Goal: Transaction & Acquisition: Book appointment/travel/reservation

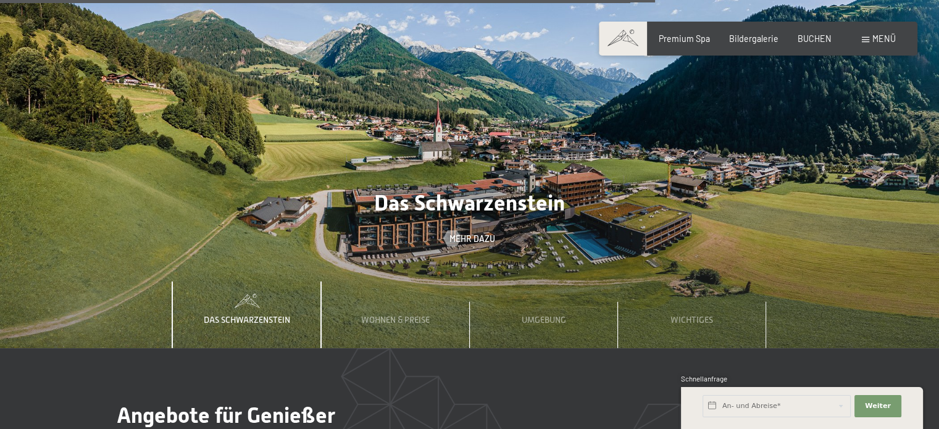
scroll to position [3580, 0]
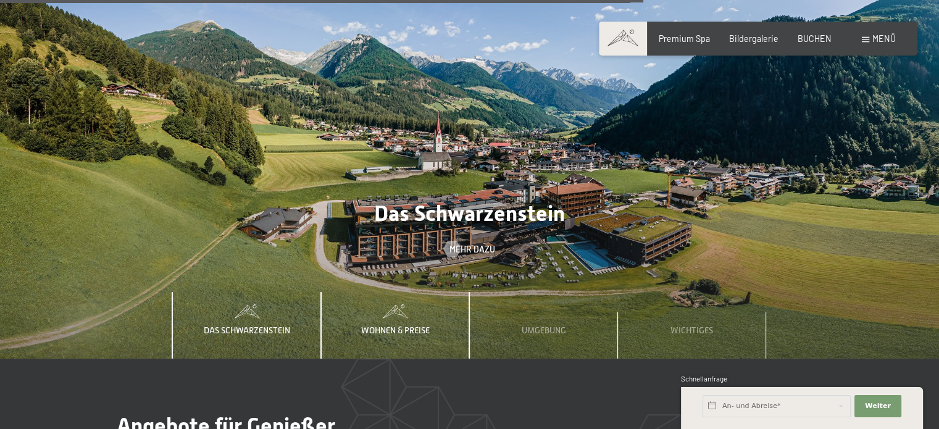
click at [397, 325] on span "Wohnen & Preise" at bounding box center [395, 330] width 69 height 10
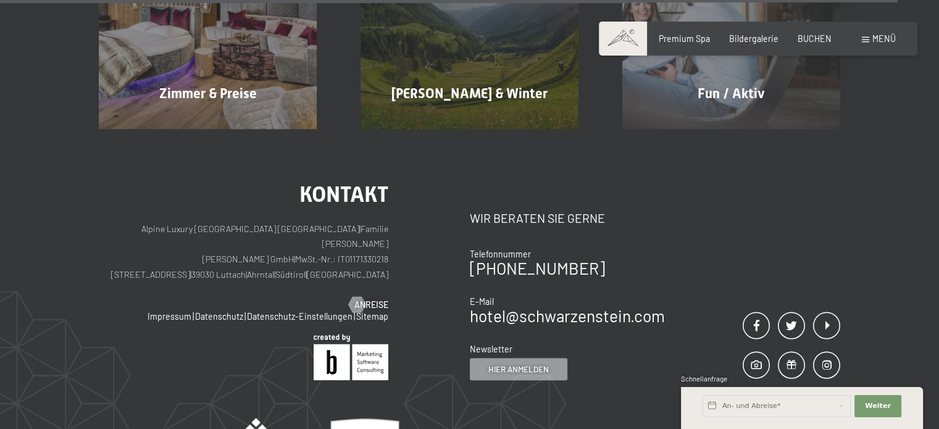
scroll to position [4911, 0]
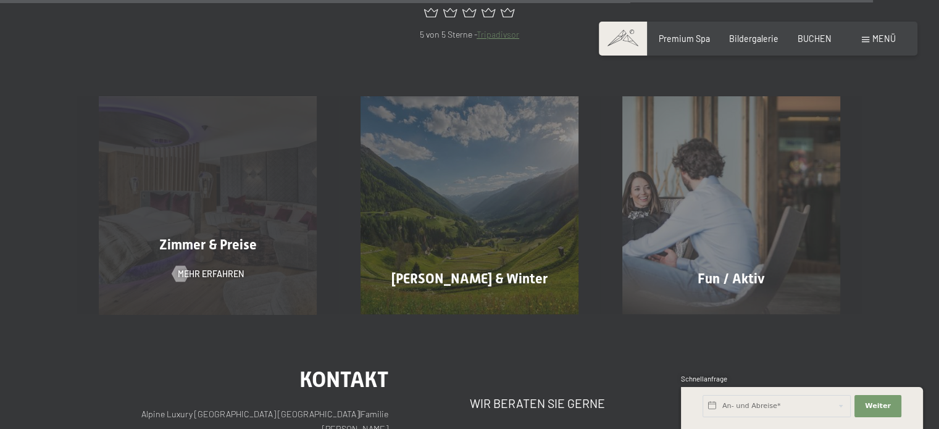
click at [239, 237] on span "Zimmer & Preise" at bounding box center [208, 244] width 98 height 15
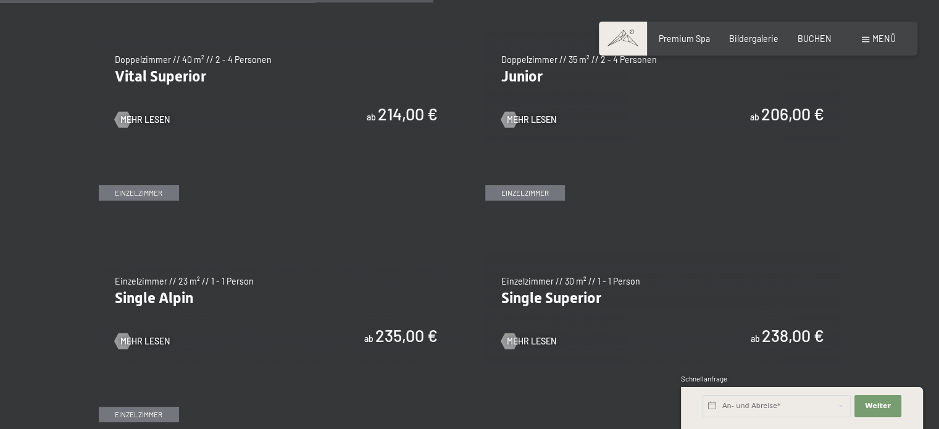
scroll to position [1420, 0]
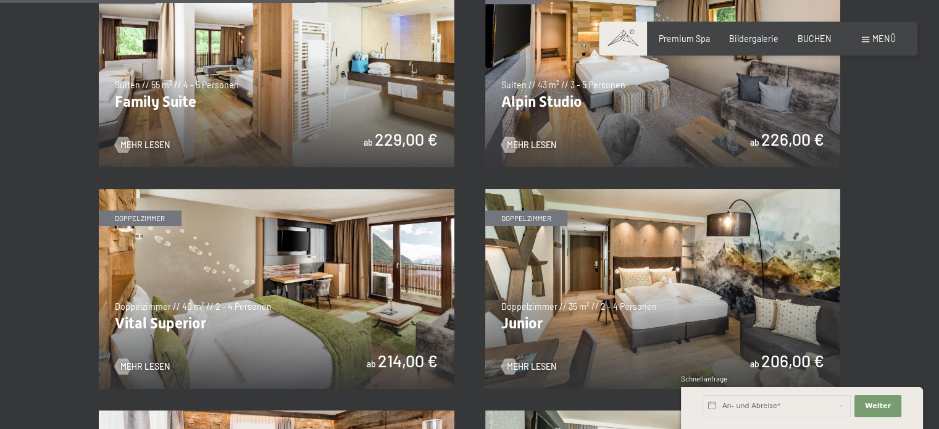
click at [771, 296] on img at bounding box center [663, 289] width 356 height 200
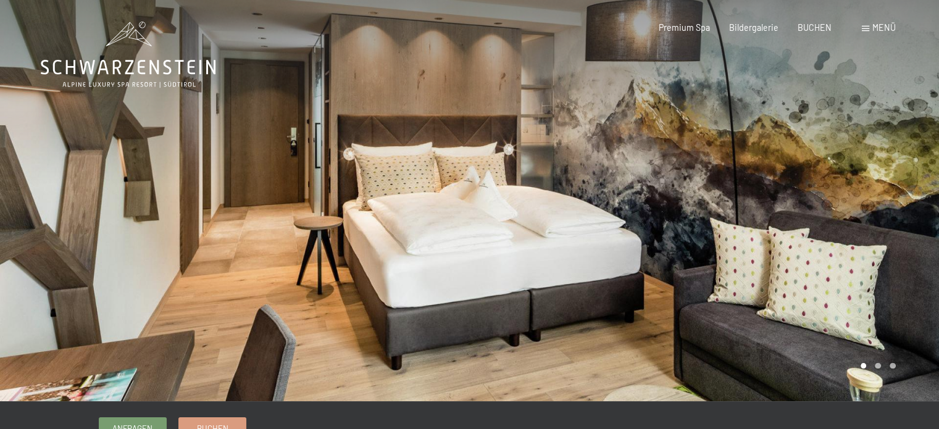
click at [884, 202] on div at bounding box center [705, 200] width 470 height 401
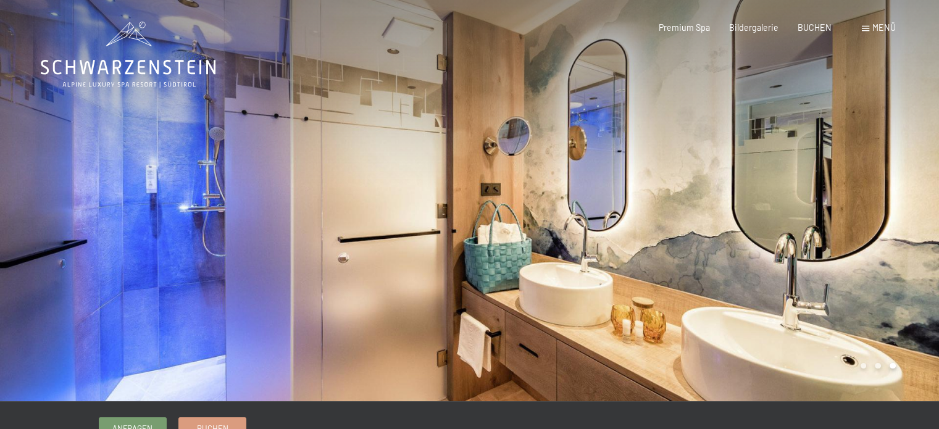
click at [884, 202] on div at bounding box center [705, 200] width 470 height 401
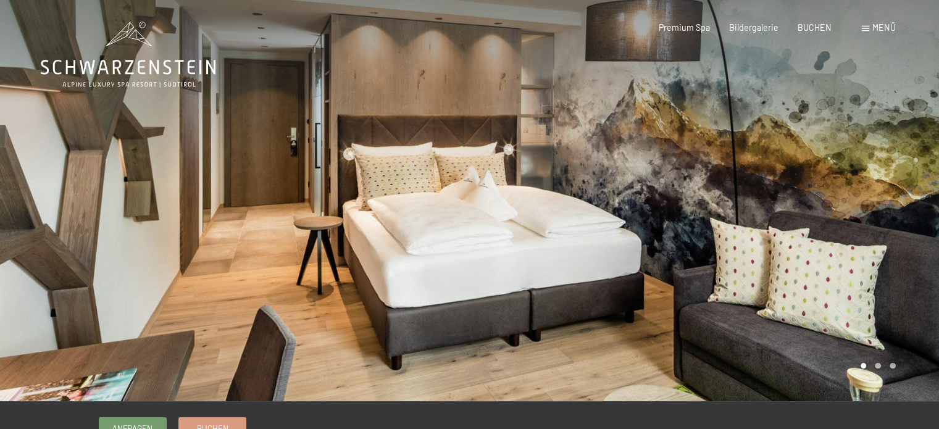
click at [884, 202] on div at bounding box center [705, 200] width 470 height 401
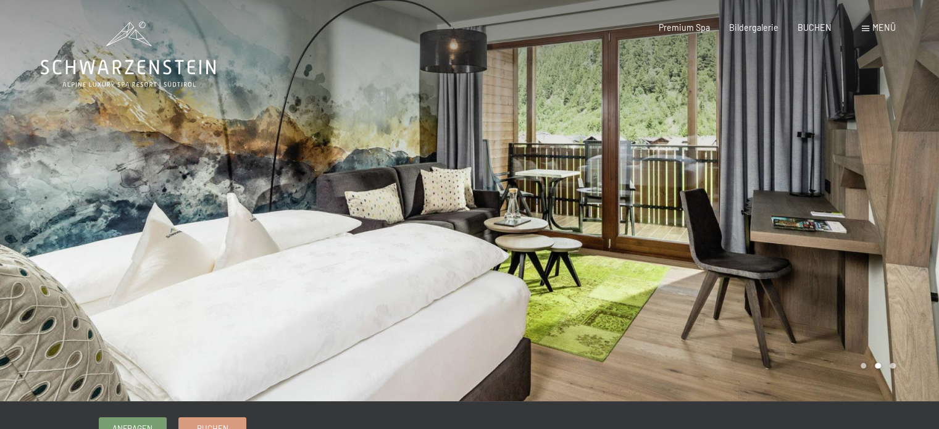
click at [884, 202] on div at bounding box center [705, 200] width 470 height 401
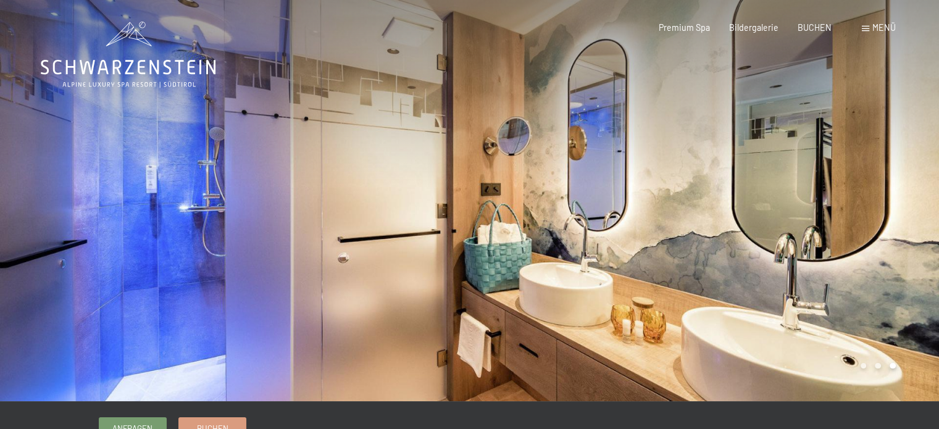
click at [884, 202] on div at bounding box center [705, 200] width 470 height 401
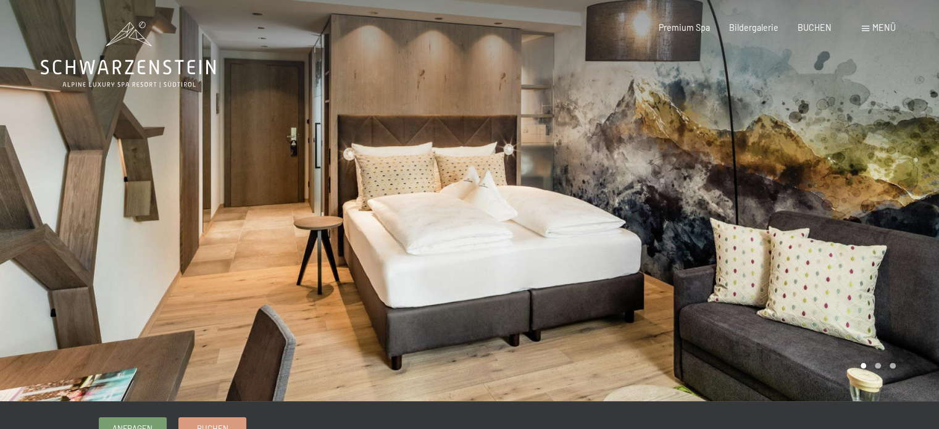
click at [884, 202] on div at bounding box center [705, 200] width 470 height 401
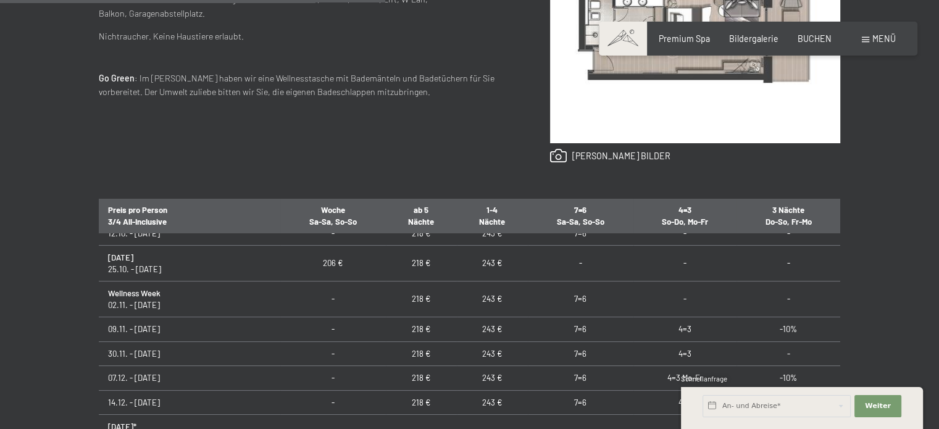
scroll to position [211, 0]
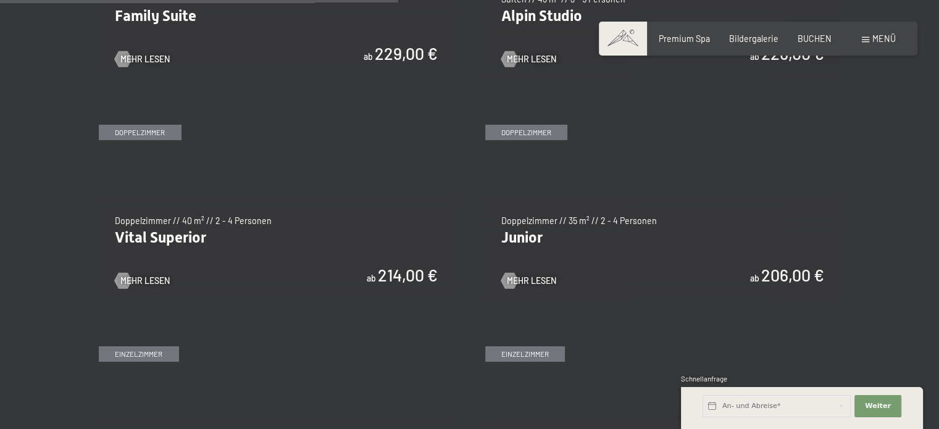
scroll to position [1481, 0]
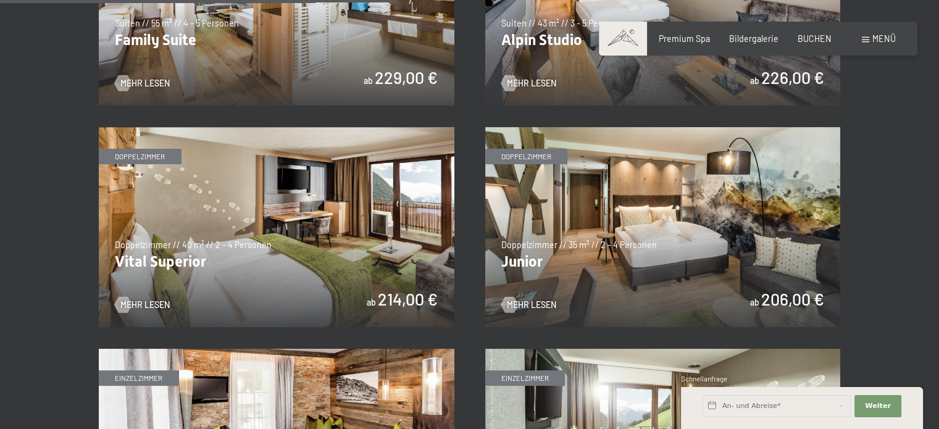
click at [317, 272] on img at bounding box center [277, 227] width 356 height 200
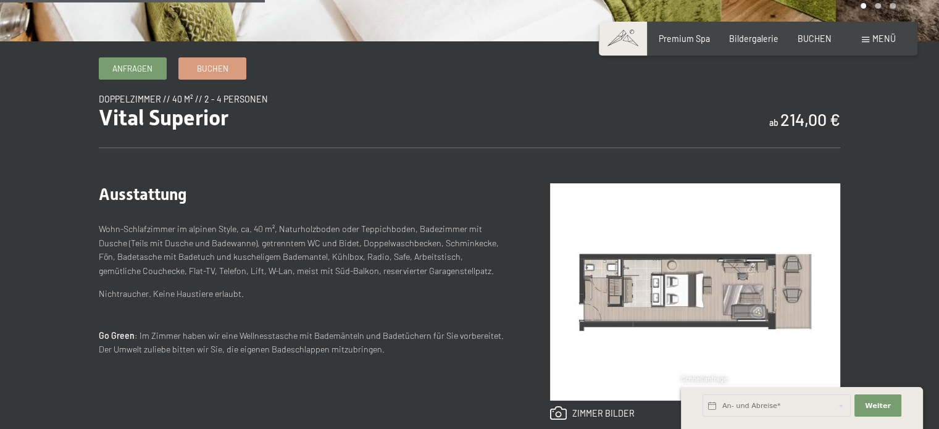
scroll to position [432, 0]
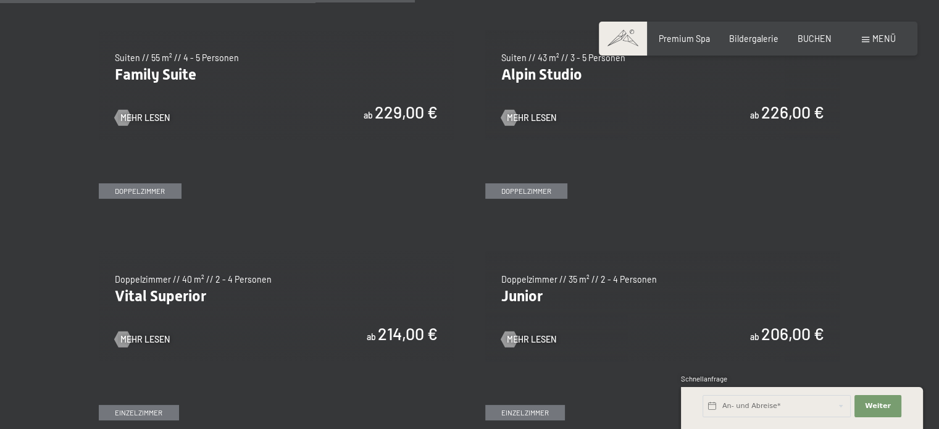
scroll to position [1543, 0]
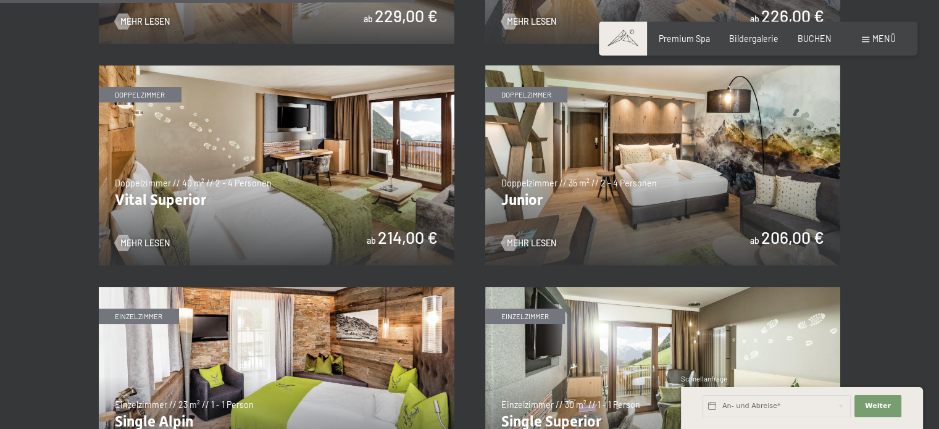
click at [596, 162] on img at bounding box center [663, 165] width 356 height 200
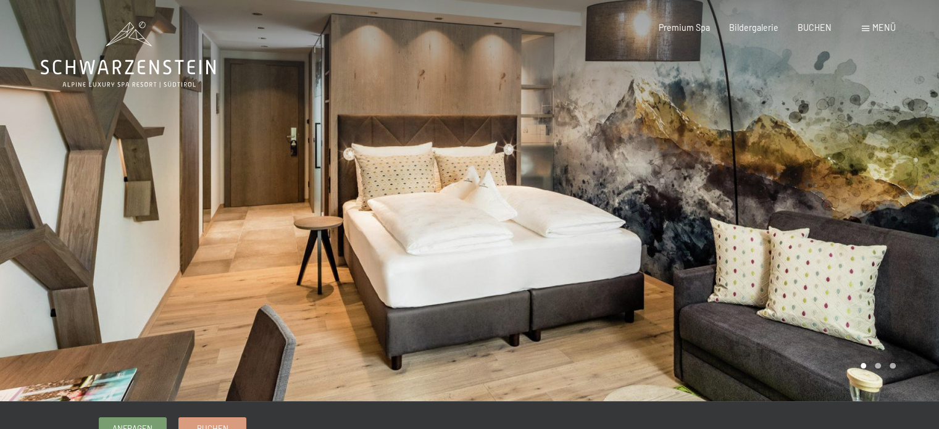
click at [30, 192] on div at bounding box center [235, 200] width 470 height 401
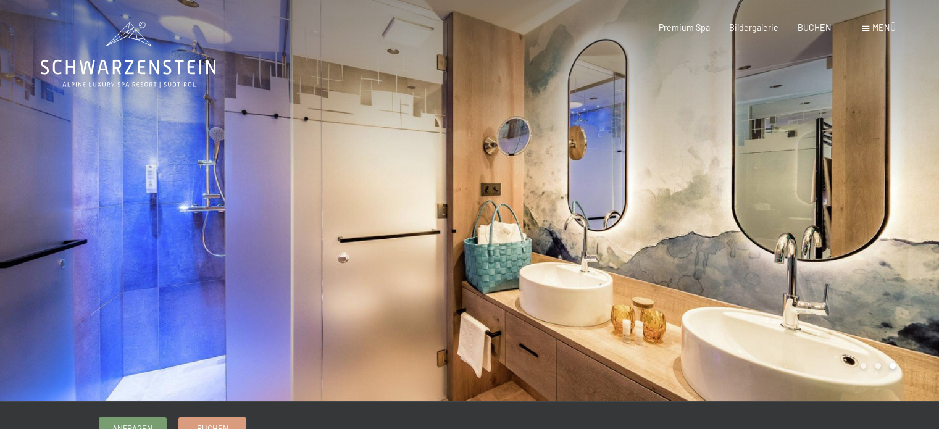
click at [904, 187] on div at bounding box center [705, 200] width 470 height 401
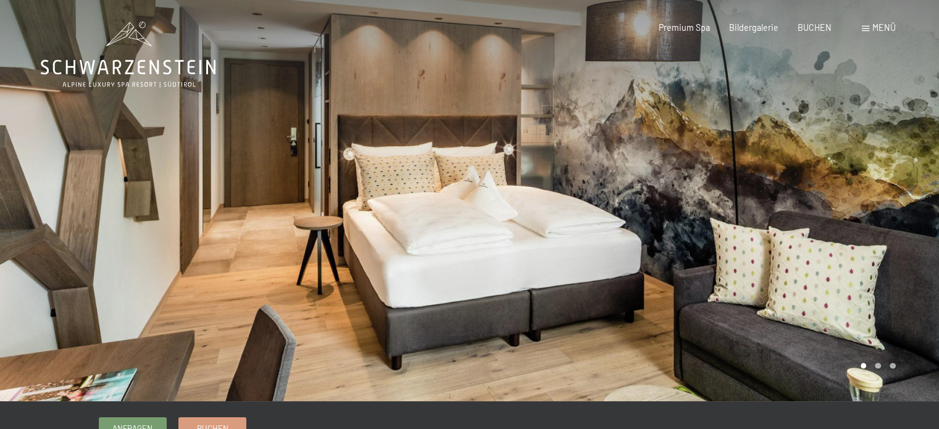
click at [903, 187] on div at bounding box center [705, 200] width 470 height 401
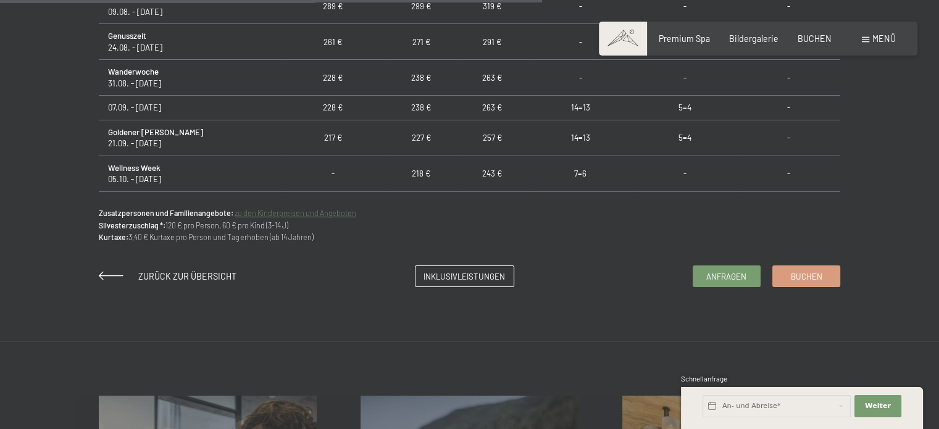
scroll to position [988, 0]
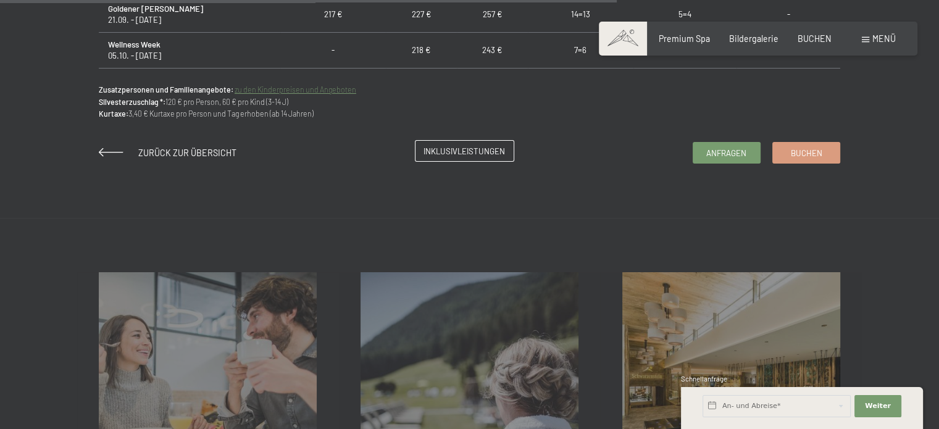
click at [477, 150] on span "Inklusivleistungen" at bounding box center [463, 151] width 81 height 11
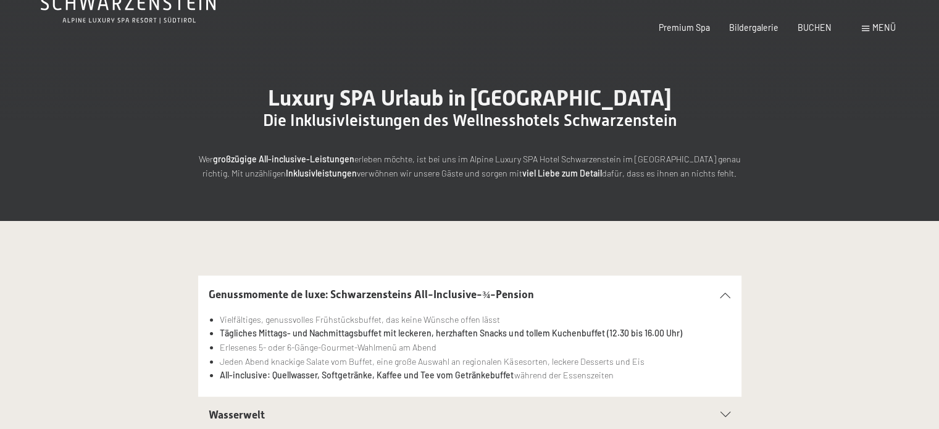
scroll to position [185, 0]
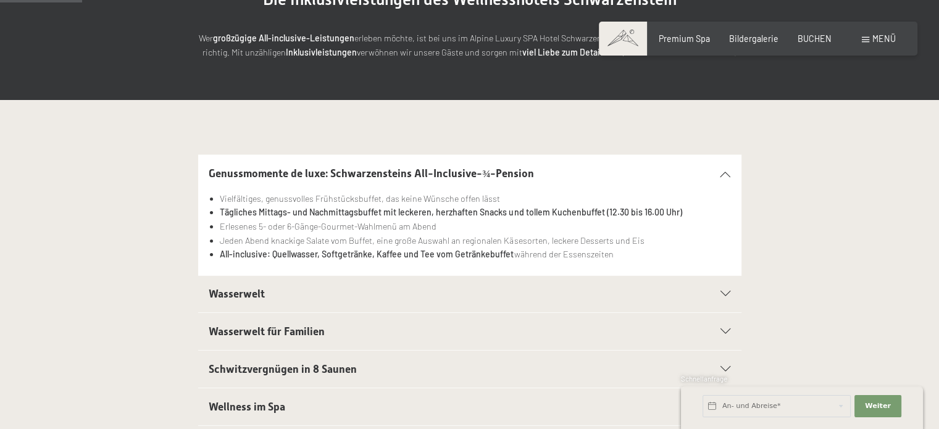
click at [728, 175] on icon at bounding box center [725, 174] width 10 height 6
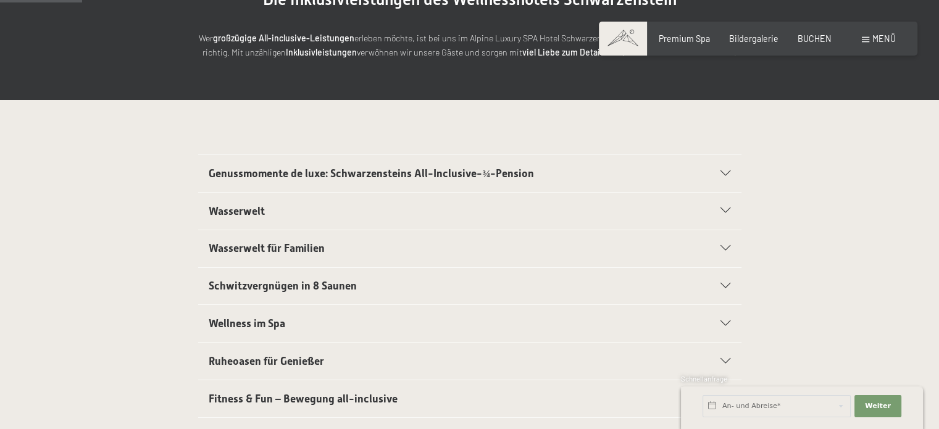
click at [723, 210] on icon at bounding box center [725, 211] width 10 height 6
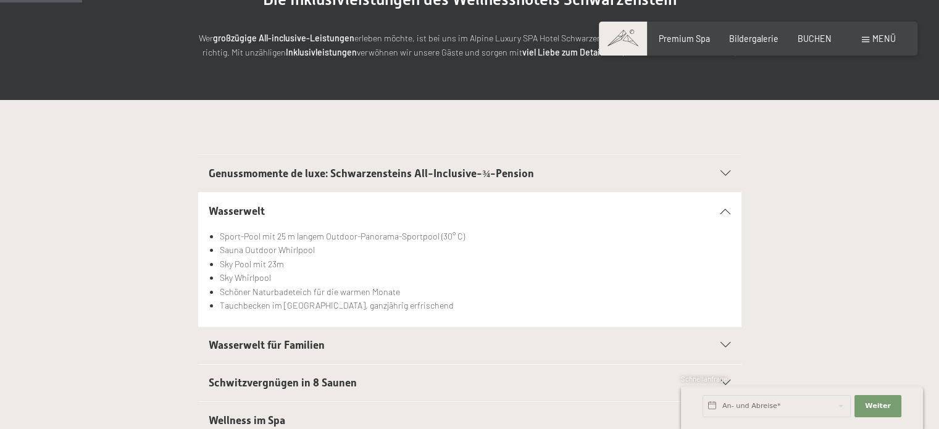
click at [723, 210] on icon at bounding box center [725, 211] width 10 height 6
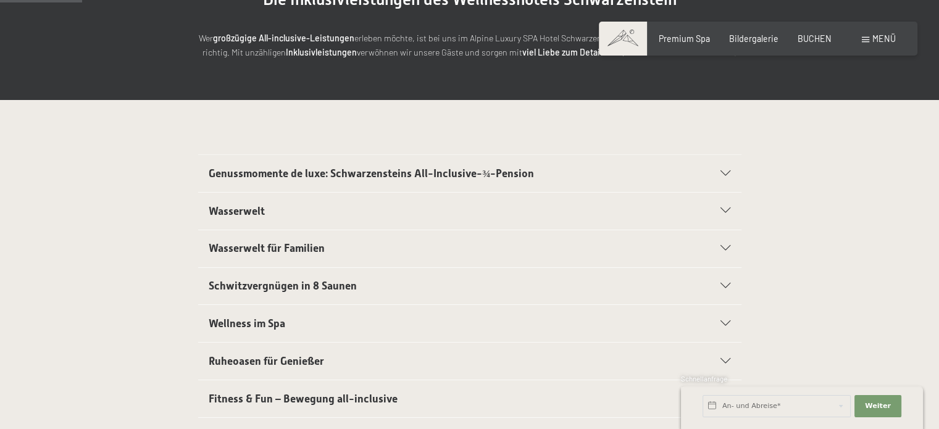
click at [726, 246] on icon at bounding box center [725, 249] width 10 height 6
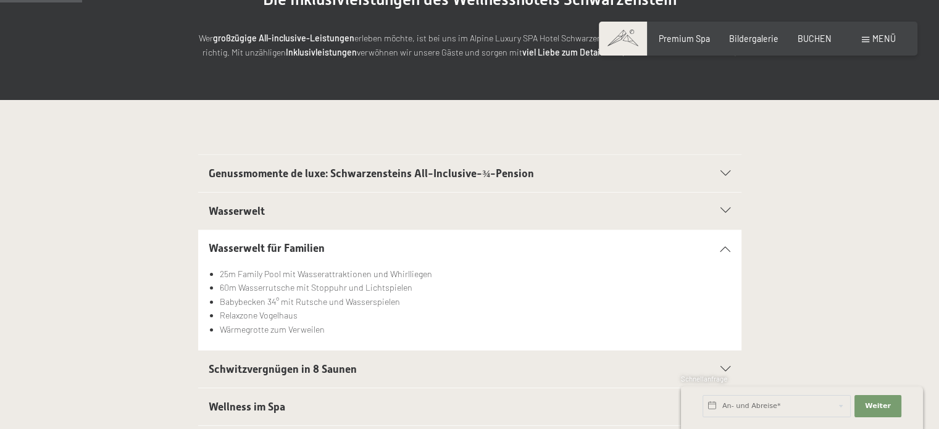
click at [726, 246] on div at bounding box center [718, 249] width 23 height 6
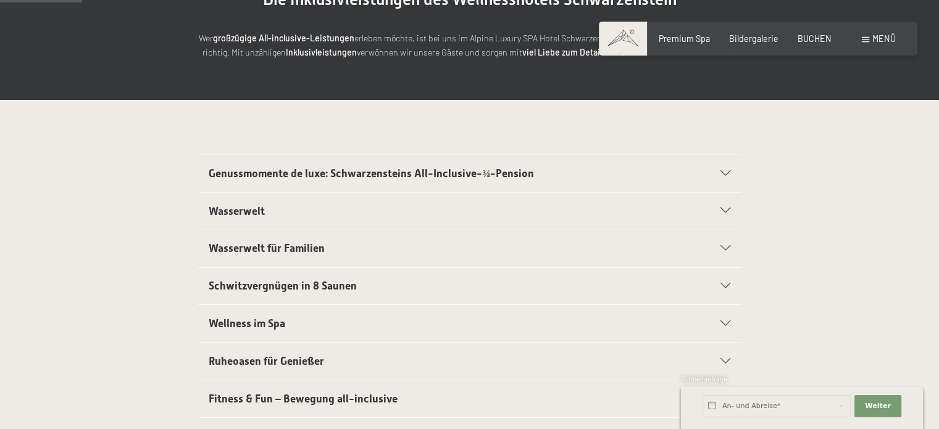
click at [726, 284] on icon at bounding box center [725, 286] width 10 height 6
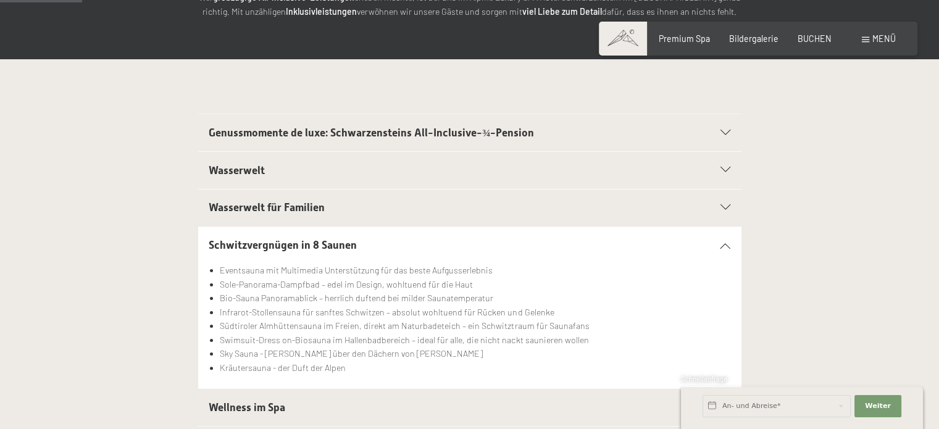
scroll to position [247, 0]
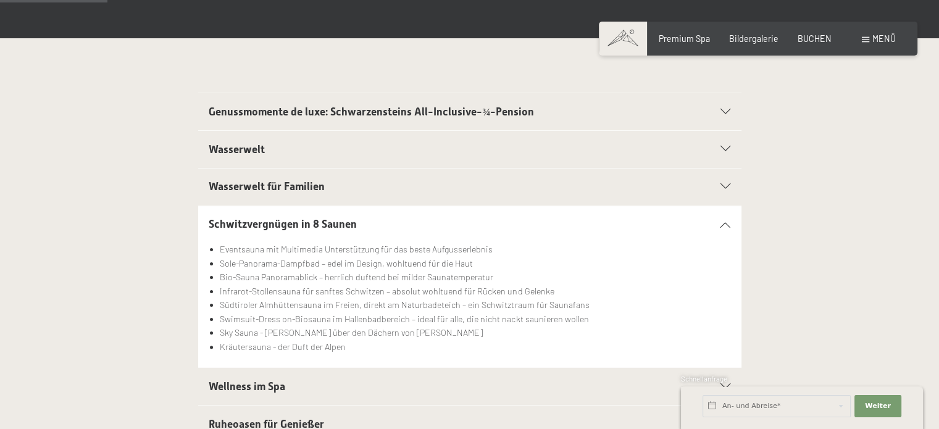
click at [725, 222] on icon at bounding box center [725, 225] width 10 height 6
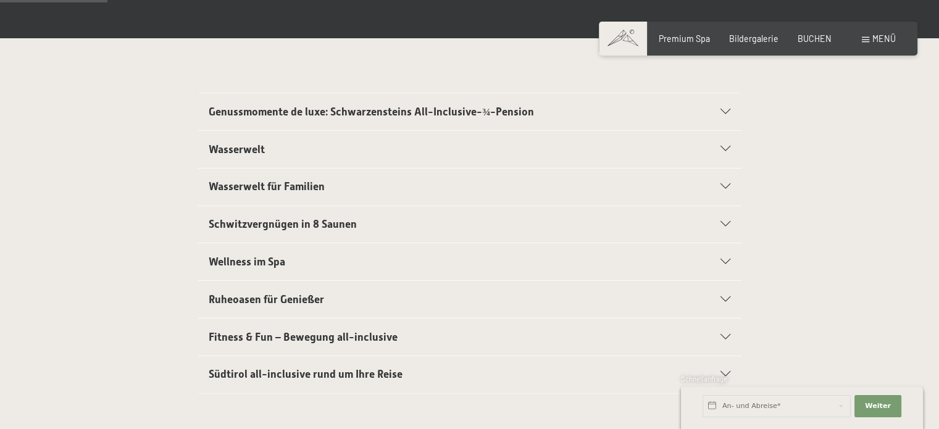
click at [723, 262] on icon at bounding box center [725, 262] width 10 height 6
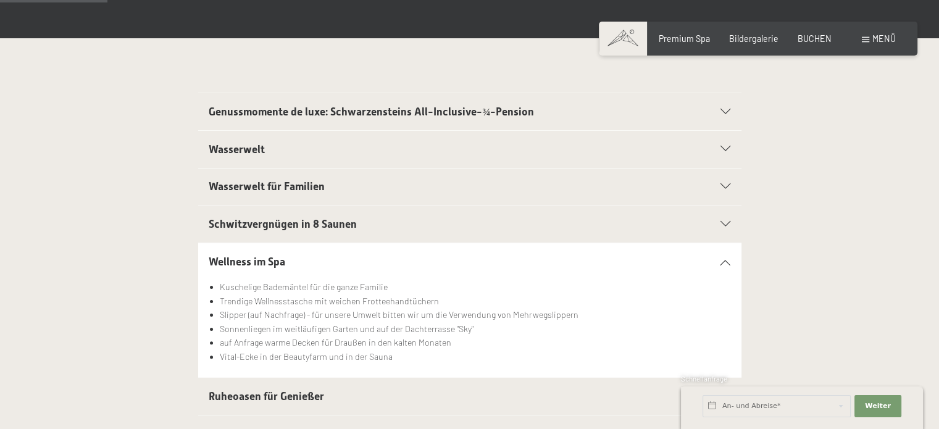
click at [717, 261] on div at bounding box center [718, 262] width 23 height 6
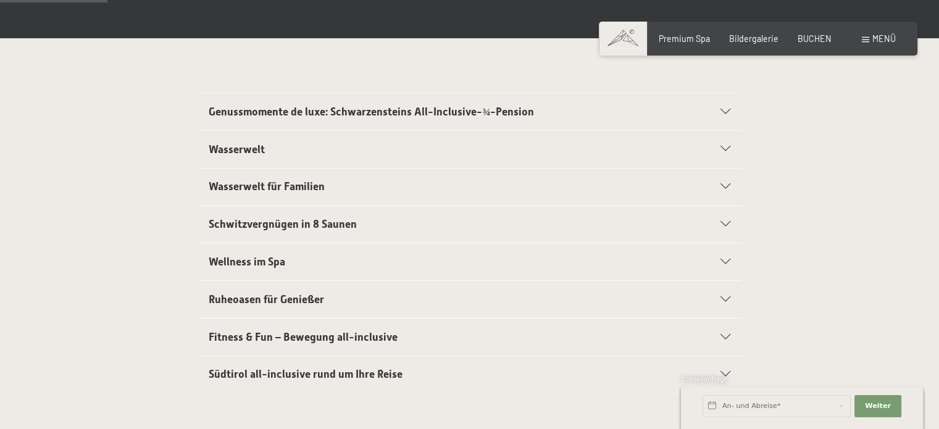
click at [722, 297] on icon at bounding box center [725, 300] width 10 height 6
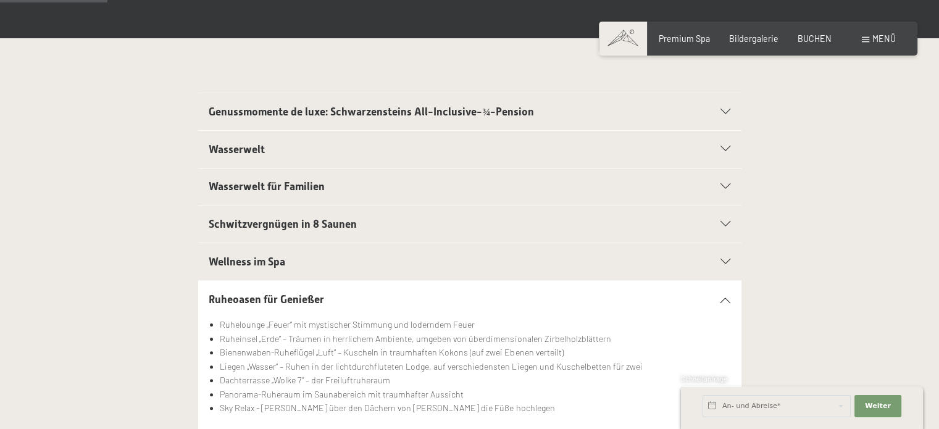
click at [722, 297] on icon at bounding box center [725, 300] width 10 height 6
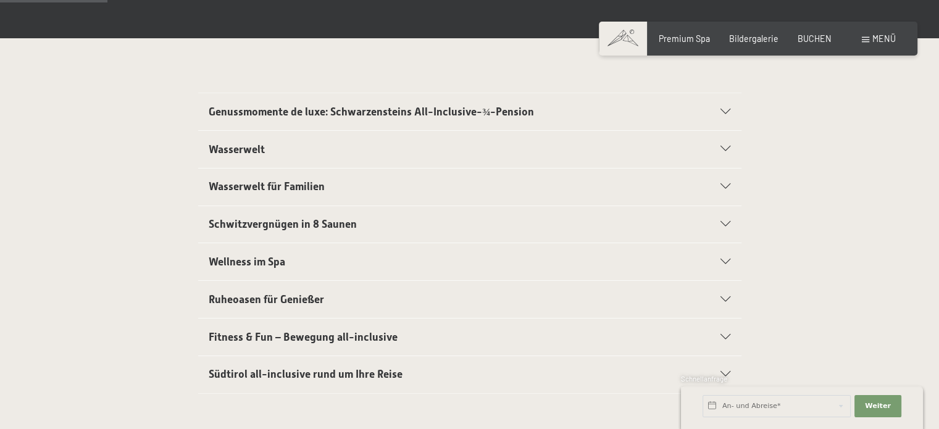
click at [725, 335] on icon at bounding box center [725, 338] width 10 height 6
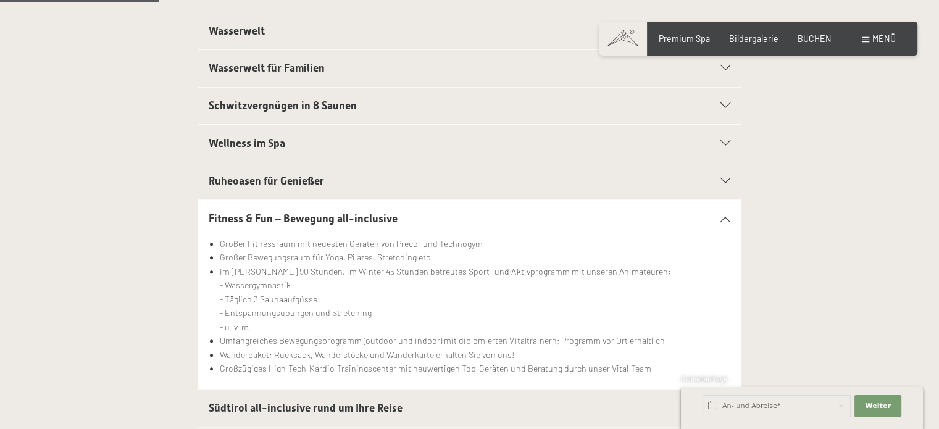
scroll to position [370, 0]
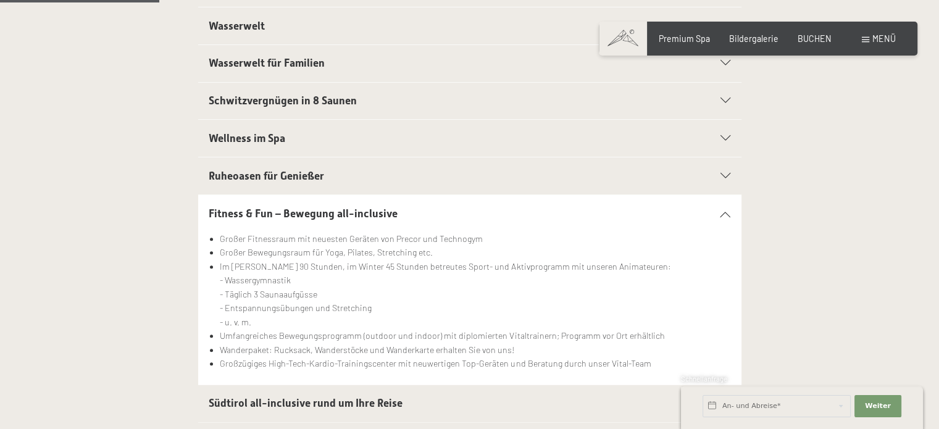
click at [728, 207] on div "Fitness & Fun – Bewegung all-inclusive" at bounding box center [470, 213] width 522 height 37
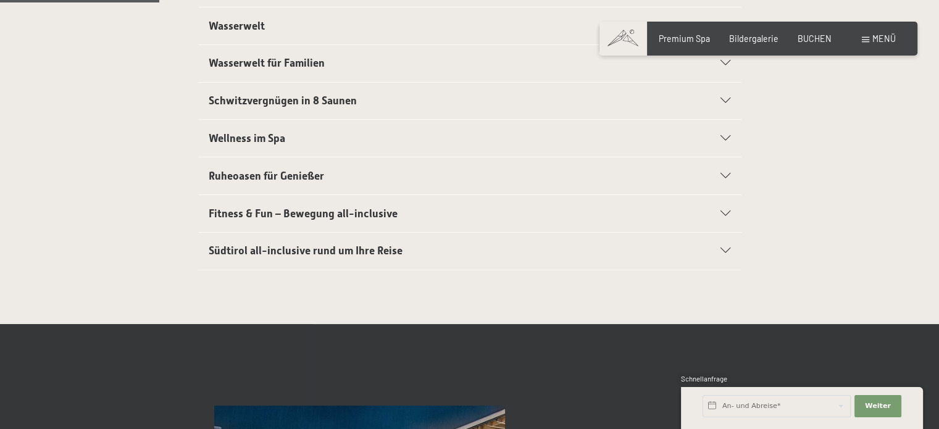
click at [723, 246] on div "Südtirol all-inclusive rund um Ihre Reise" at bounding box center [470, 251] width 522 height 37
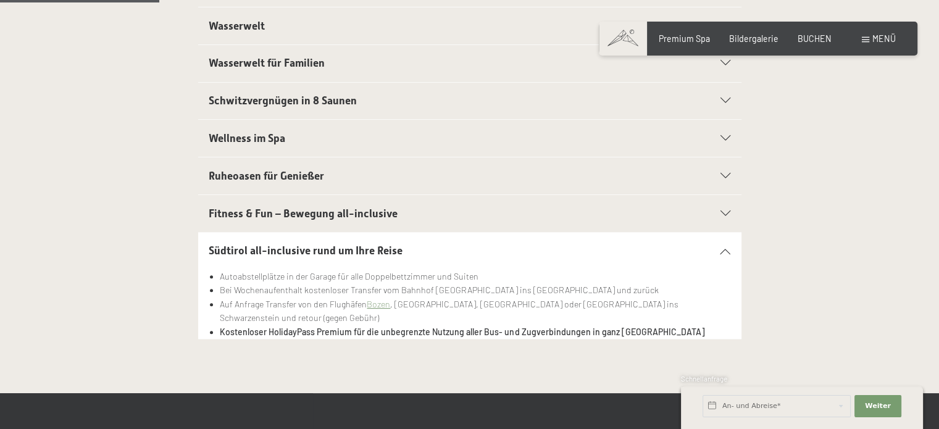
click at [725, 246] on div "Südtirol all-inclusive rund um Ihre Reise" at bounding box center [470, 251] width 522 height 37
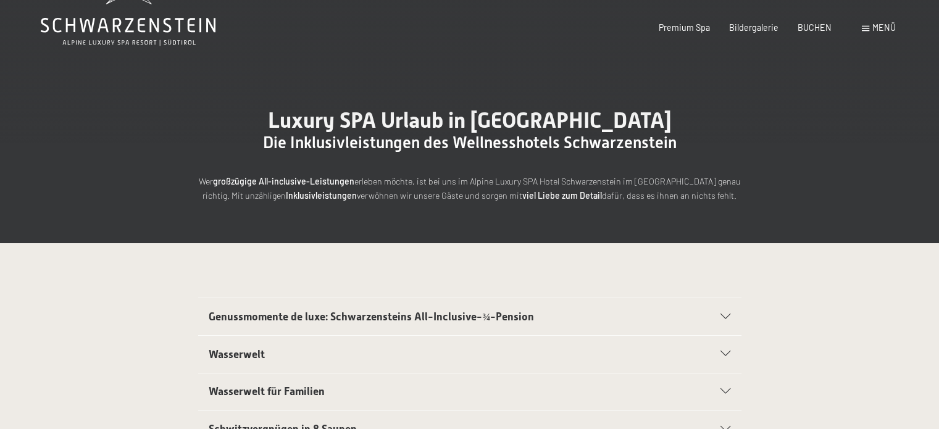
scroll to position [0, 0]
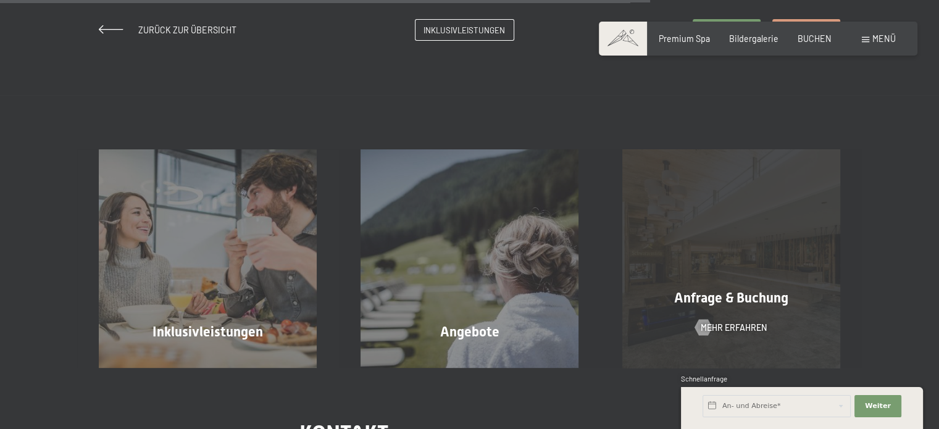
scroll to position [1111, 0]
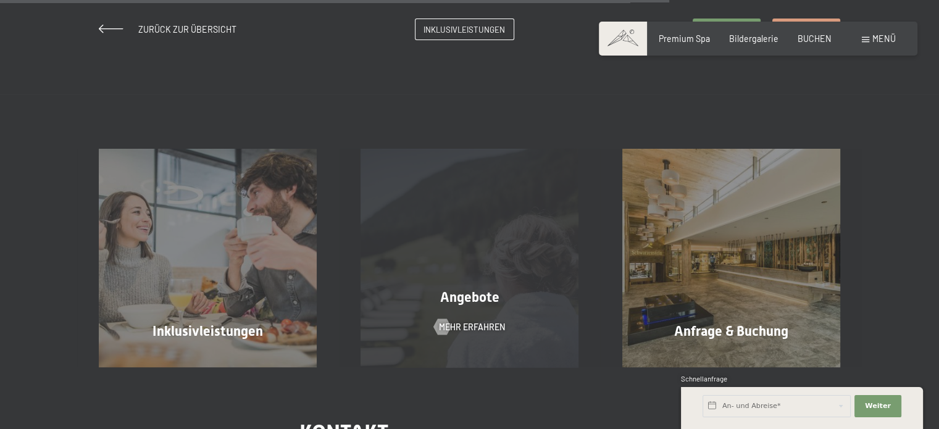
click at [476, 289] on span "Angebote" at bounding box center [469, 296] width 59 height 15
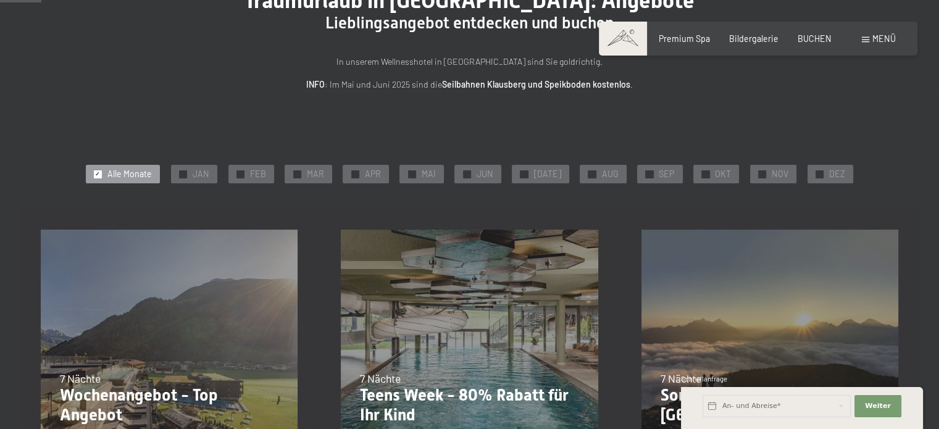
scroll to position [123, 0]
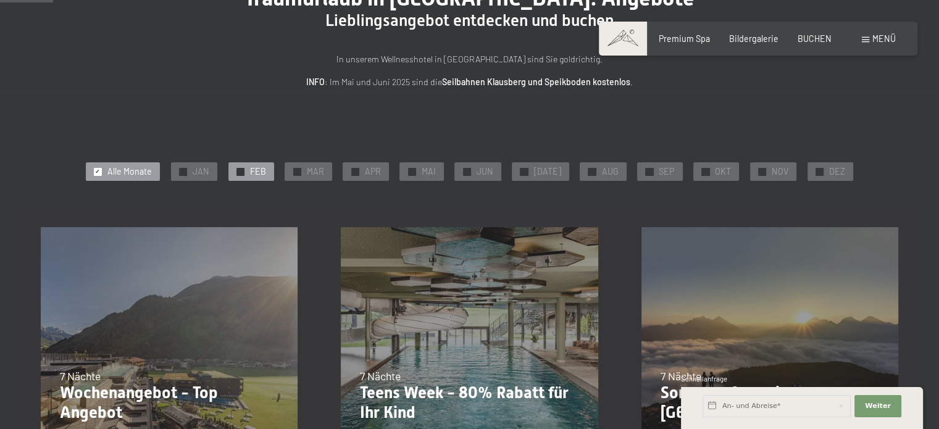
click at [263, 167] on span "FEB" at bounding box center [258, 171] width 16 height 12
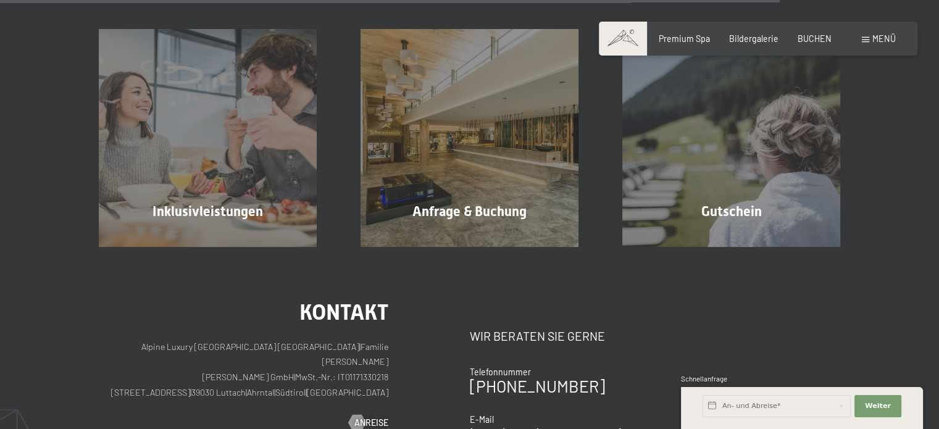
scroll to position [1111, 0]
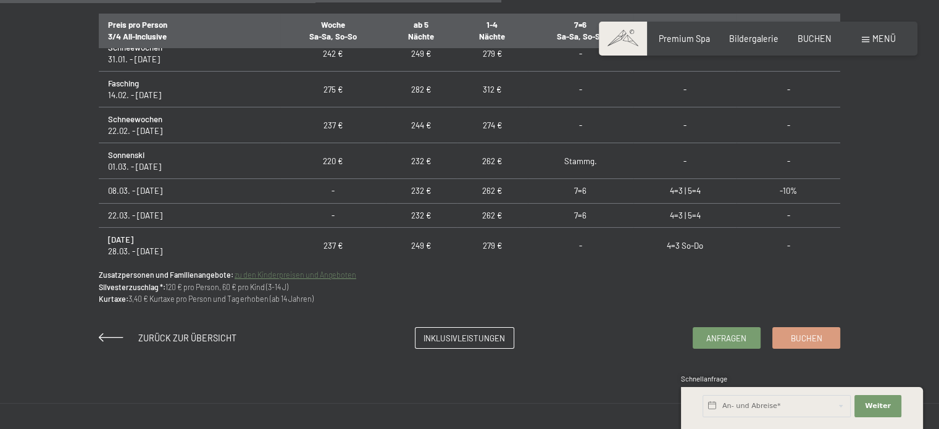
scroll to position [581, 0]
